Goal: Task Accomplishment & Management: Manage account settings

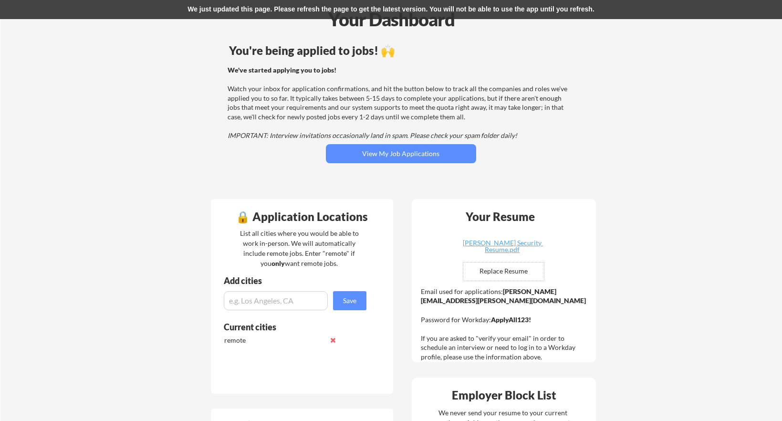
scroll to position [265, 0]
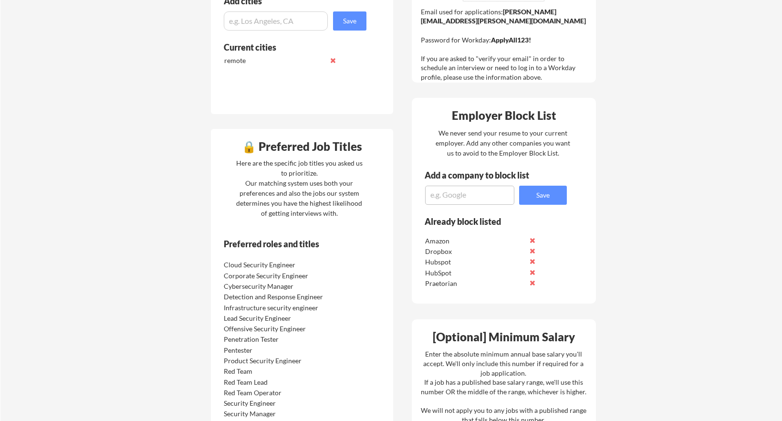
scroll to position [312, 0]
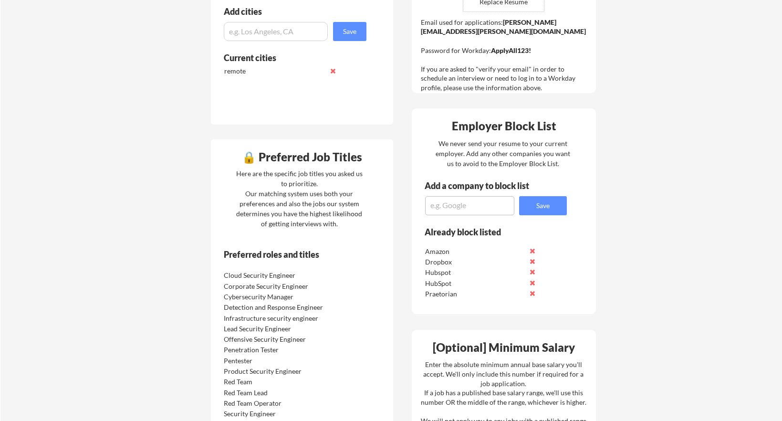
click at [249, 160] on div "🔒 Preferred Job Titles" at bounding box center [302, 156] width 178 height 11
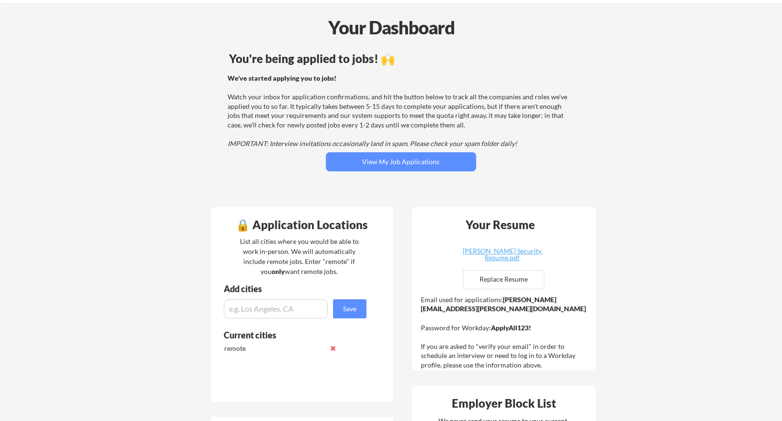
scroll to position [0, 0]
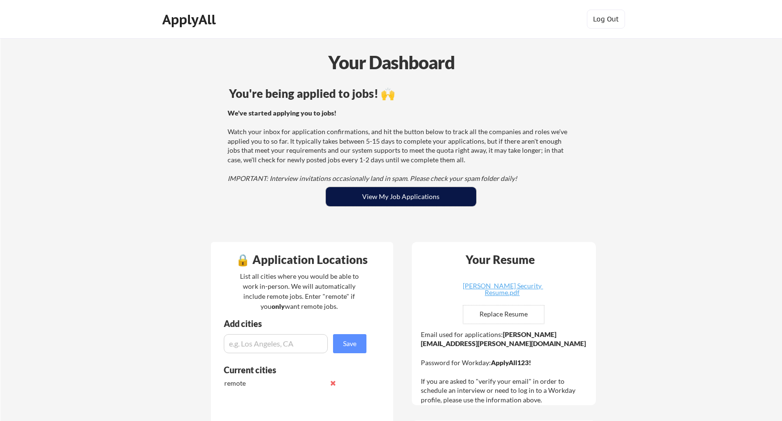
click at [407, 200] on button "View My Job Applications" at bounding box center [401, 196] width 150 height 19
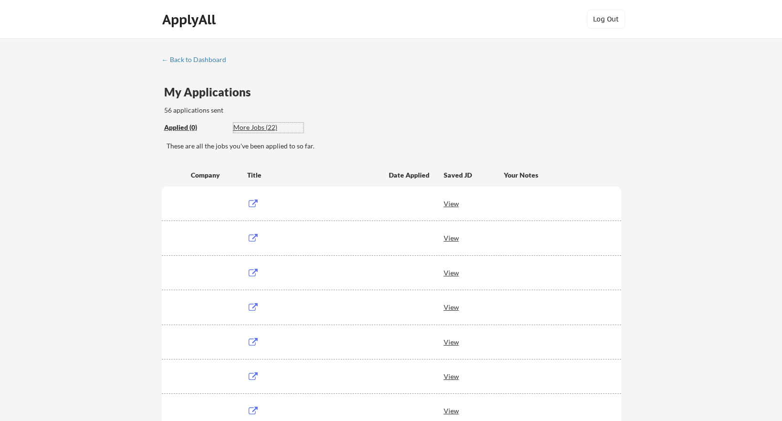
click at [258, 126] on div "More Jobs (22)" at bounding box center [268, 128] width 70 height 10
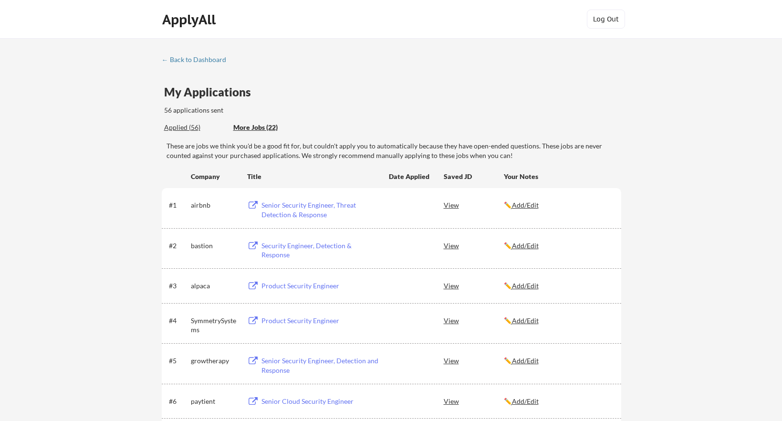
click at [180, 126] on div "Applied (56)" at bounding box center [195, 128] width 62 height 10
